Goal: Find specific fact: Find specific fact

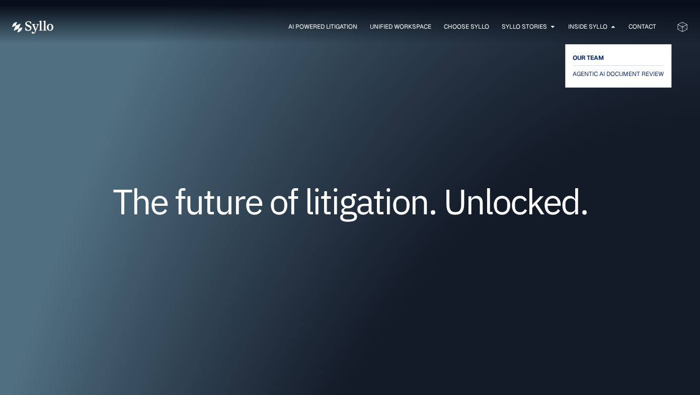
click at [578, 61] on span "OUR TEAM" at bounding box center [588, 58] width 31 height 12
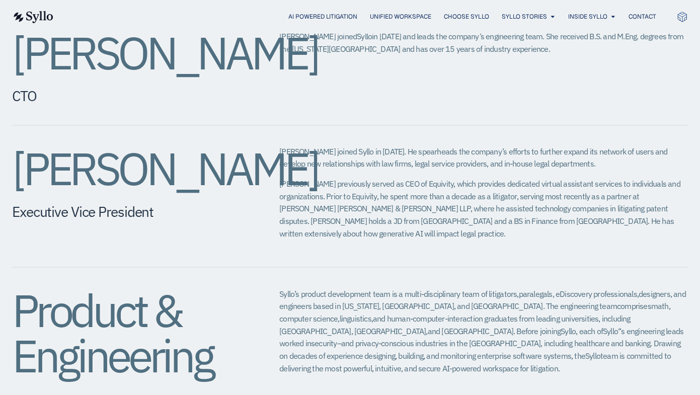
scroll to position [881, 0]
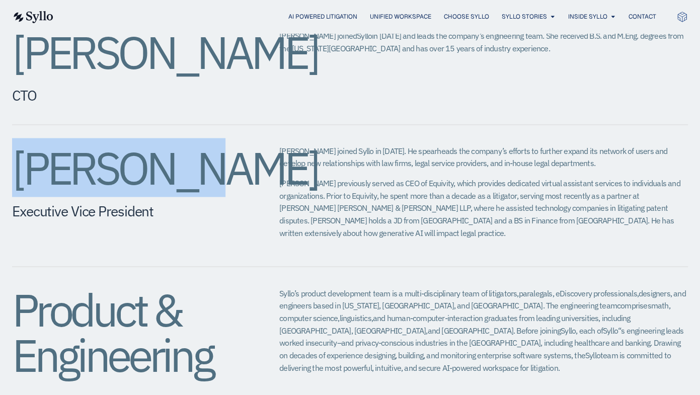
drag, startPoint x: 166, startPoint y: 151, endPoint x: 8, endPoint y: 157, distance: 158.2
click at [8, 157] on div "[PERSON_NAME] CEO, Head of Product [PERSON_NAME] co-founded Syllo in [DATE] to …" at bounding box center [350, 48] width 700 height 1052
copy h2 "[PERSON_NAME]"
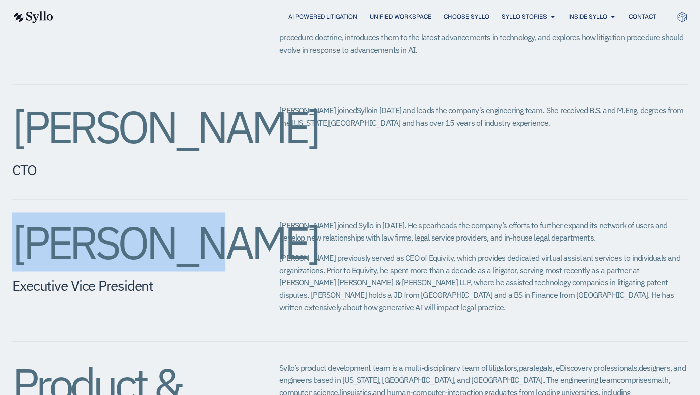
scroll to position [821, 0]
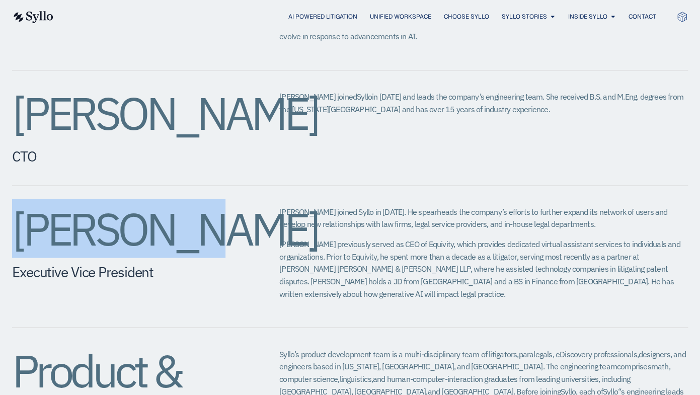
copy h2 "[PERSON_NAME]"
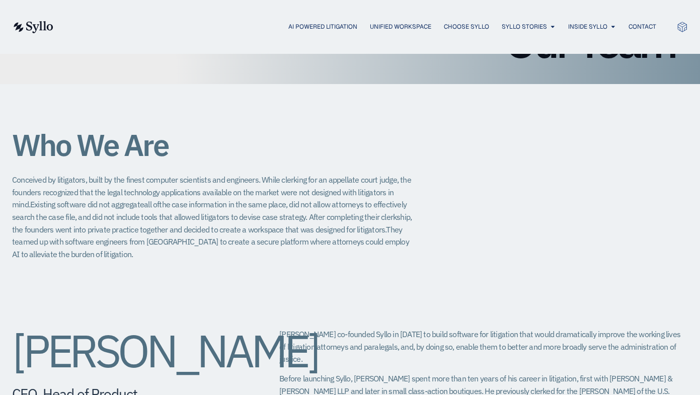
scroll to position [0, 0]
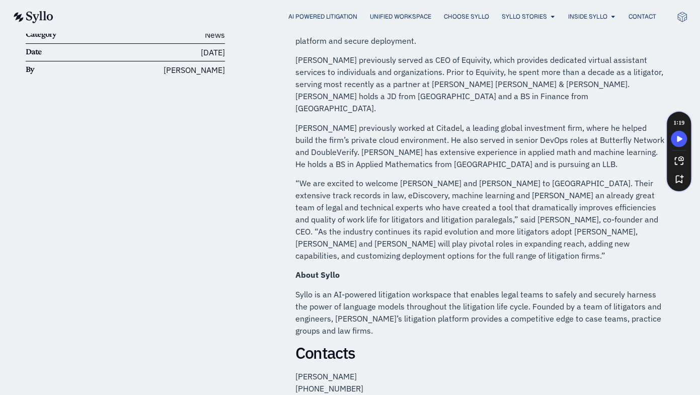
scroll to position [210, 0]
